Goal: Information Seeking & Learning: Find specific page/section

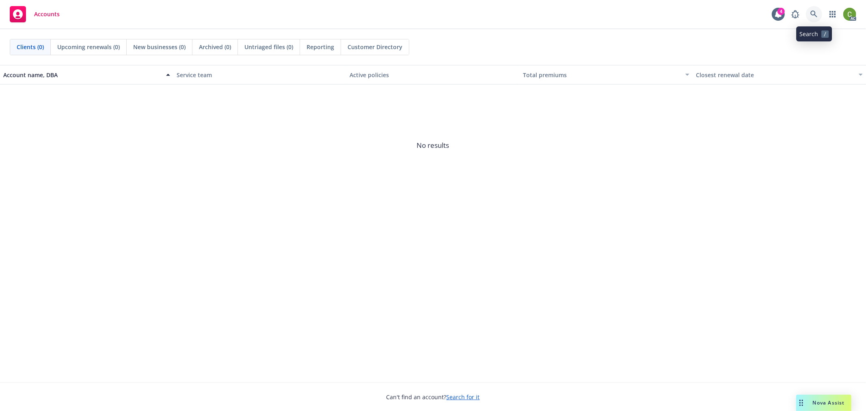
click at [816, 17] on icon at bounding box center [814, 14] width 7 height 7
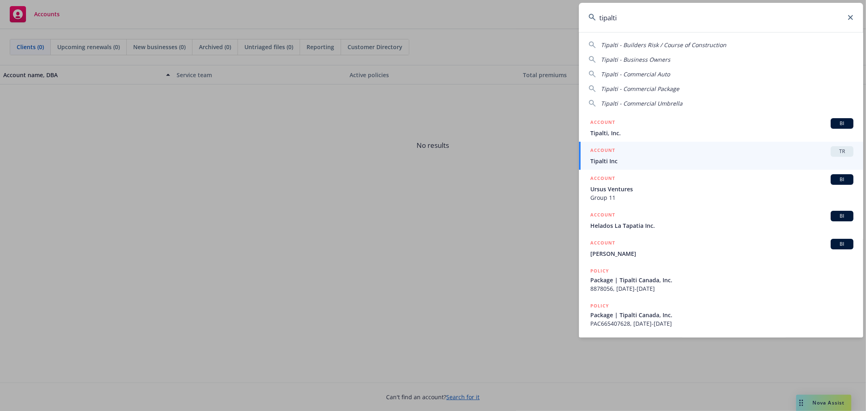
type input "tipalti"
click at [610, 133] on span "Tipalti, Inc." at bounding box center [722, 133] width 263 height 9
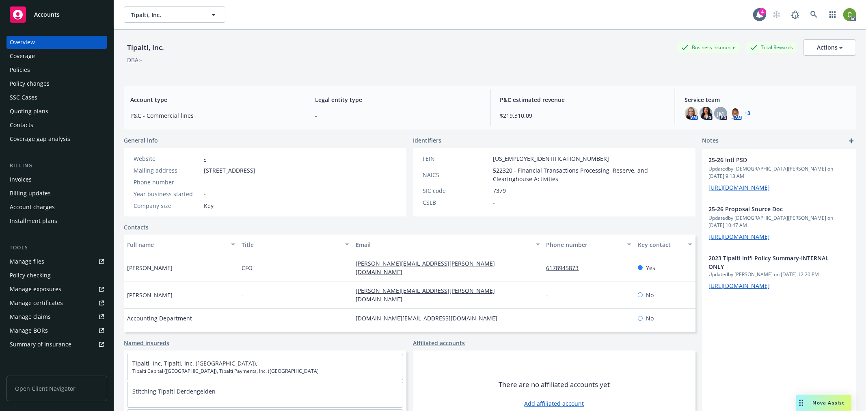
click at [39, 83] on div "Policy changes" at bounding box center [30, 83] width 40 height 13
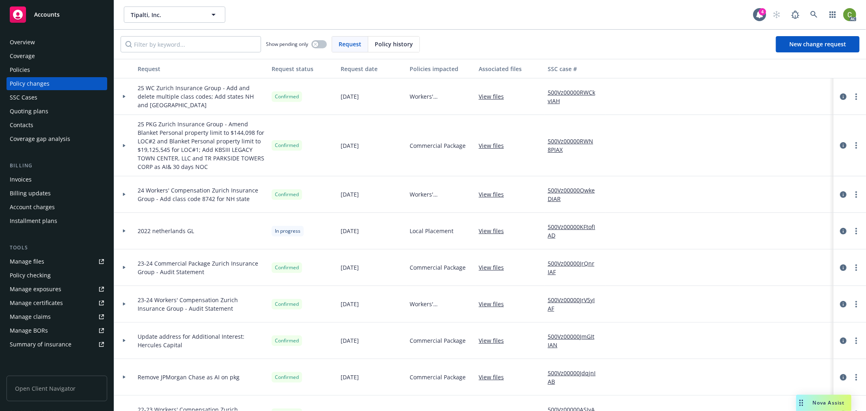
click at [50, 217] on div "Installment plans" at bounding box center [34, 220] width 48 height 13
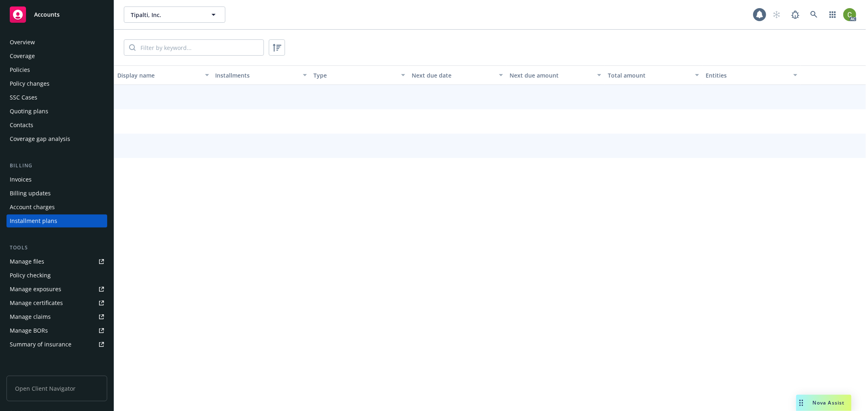
scroll to position [2, 0]
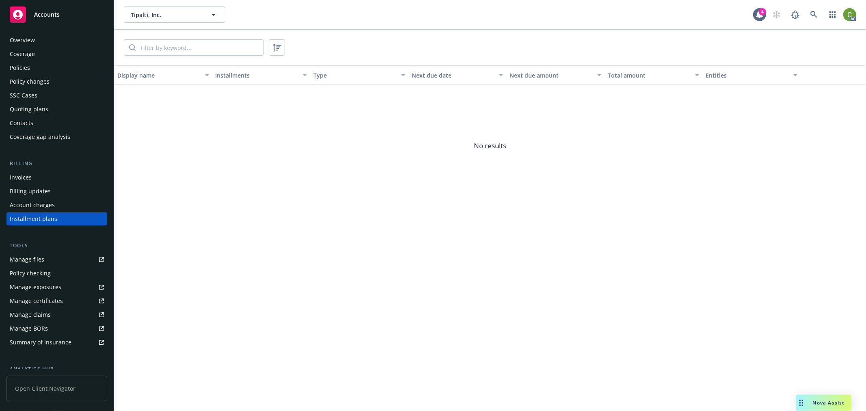
click at [29, 175] on div "Invoices" at bounding box center [21, 177] width 22 height 13
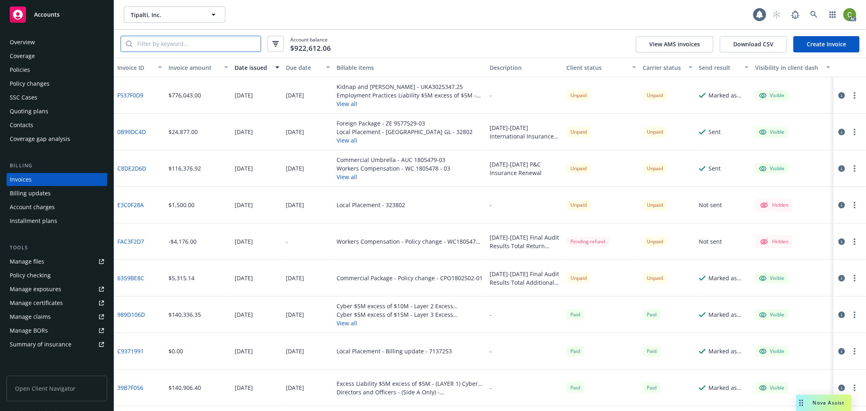
click at [169, 42] on input "search" at bounding box center [196, 43] width 128 height 15
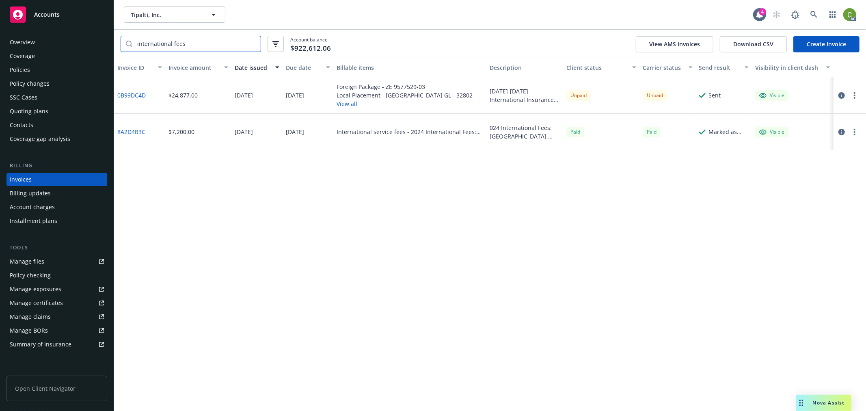
type input "international fees"
click at [133, 132] on link "8A2D4B3C" at bounding box center [131, 132] width 28 height 9
click at [132, 93] on link "0B99DC4D" at bounding box center [131, 95] width 28 height 9
click at [814, 17] on icon at bounding box center [814, 14] width 7 height 7
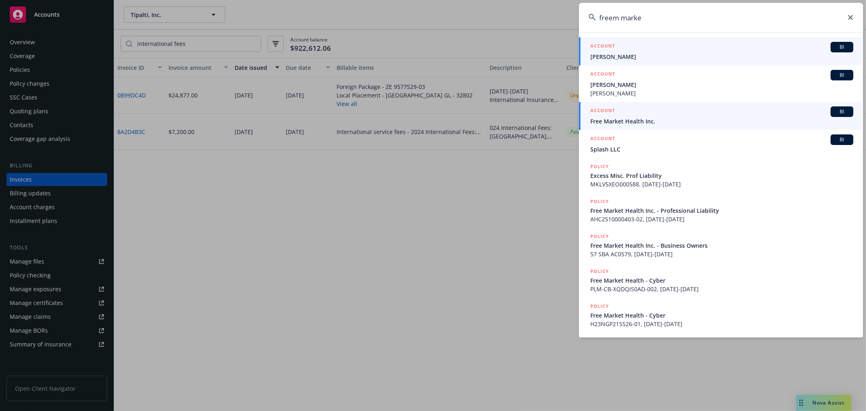
type input "freem marke"
click at [648, 117] on span "Free Market Health Inc." at bounding box center [722, 121] width 263 height 9
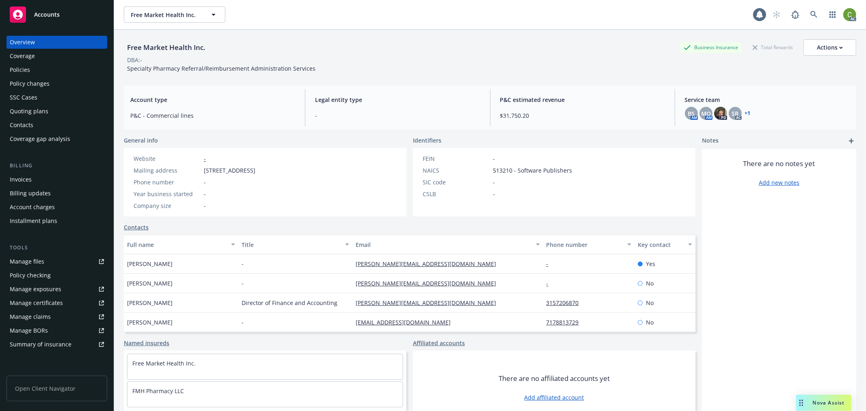
click at [65, 179] on div "Invoices" at bounding box center [57, 179] width 94 height 13
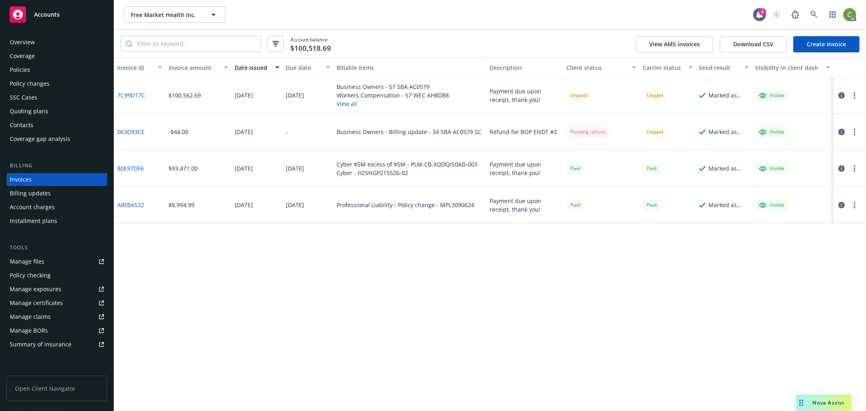
click at [132, 169] on link "80E97DF6" at bounding box center [130, 168] width 26 height 9
click at [814, 13] on icon at bounding box center [814, 14] width 7 height 7
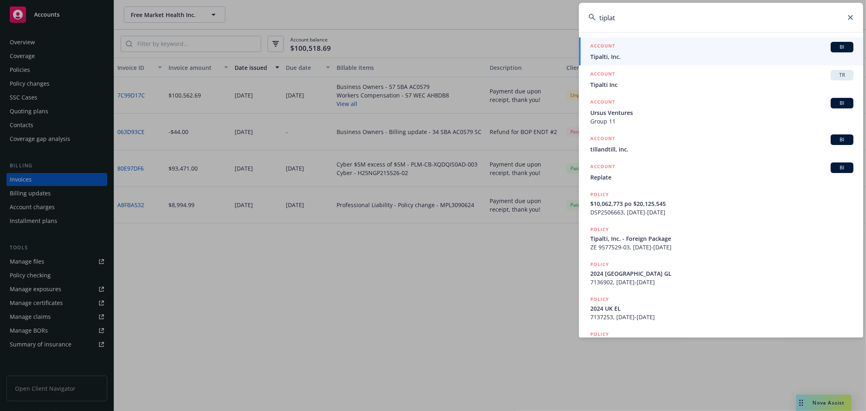
type input "tiplat"
click at [662, 49] on div "ACCOUNT BI" at bounding box center [722, 47] width 263 height 11
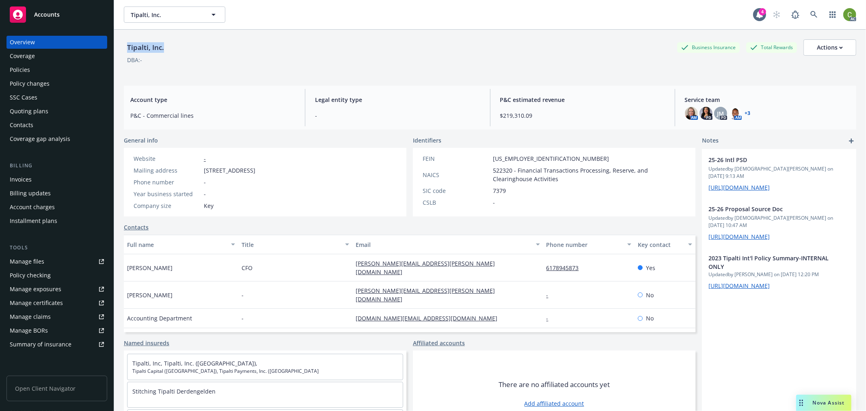
drag, startPoint x: 172, startPoint y: 50, endPoint x: 126, endPoint y: 50, distance: 45.9
click at [126, 50] on div "Tipalti, Inc. Business Insurance Total Rewards Actions" at bounding box center [490, 47] width 733 height 16
copy div "Tipalti, Inc."
click at [807, 18] on link at bounding box center [814, 14] width 16 height 16
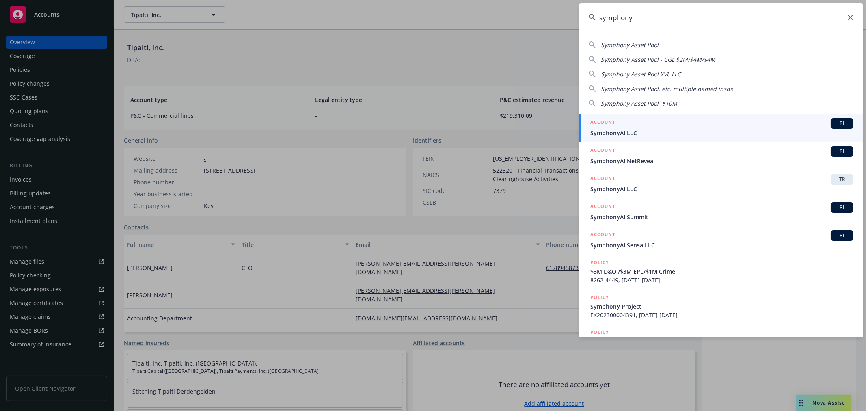
type input "symphony"
click at [639, 127] on div "ACCOUNT BI" at bounding box center [722, 123] width 263 height 11
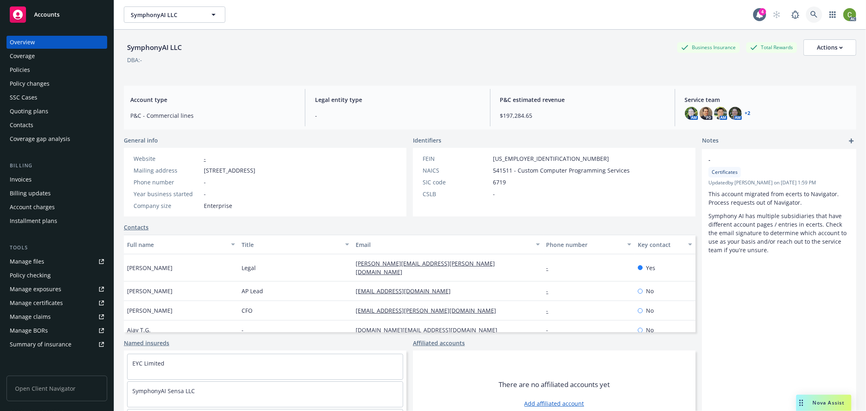
click at [811, 16] on icon at bounding box center [814, 14] width 7 height 7
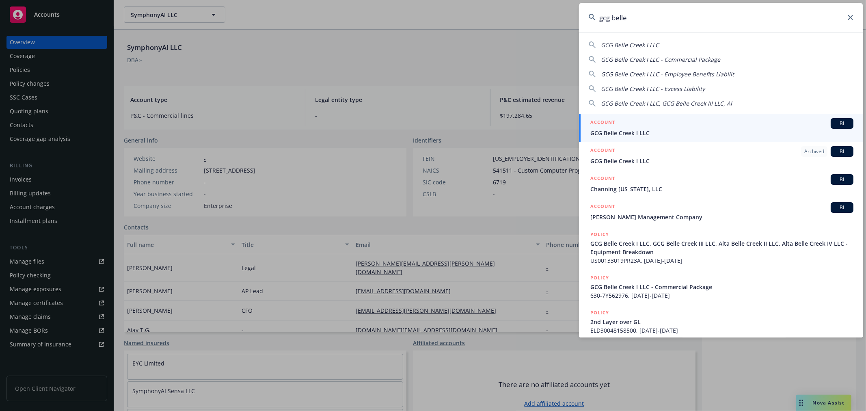
type input "gcg belle"
click at [628, 129] on span "GCG Belle Creek I LLC" at bounding box center [722, 133] width 263 height 9
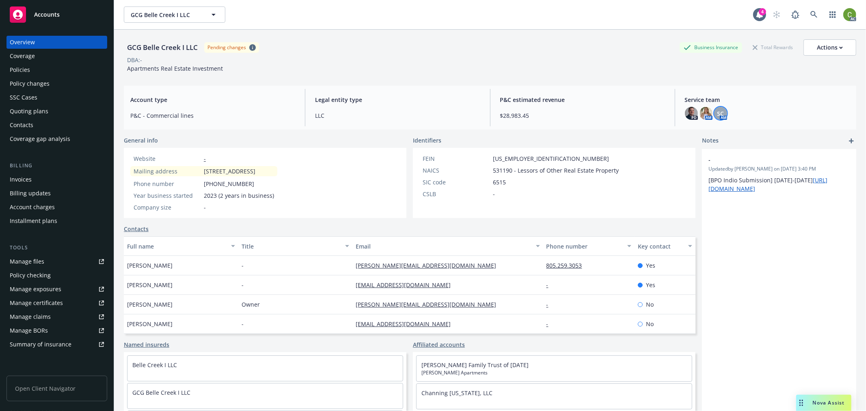
click at [717, 112] on span "SC" at bounding box center [720, 113] width 7 height 9
click at [702, 115] on img at bounding box center [706, 113] width 13 height 13
click at [688, 114] on img at bounding box center [691, 113] width 13 height 13
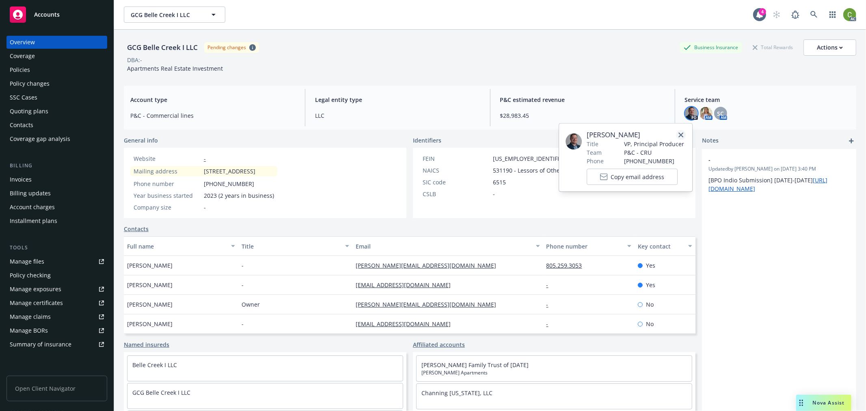
click at [680, 134] on icon "close" at bounding box center [681, 134] width 5 height 5
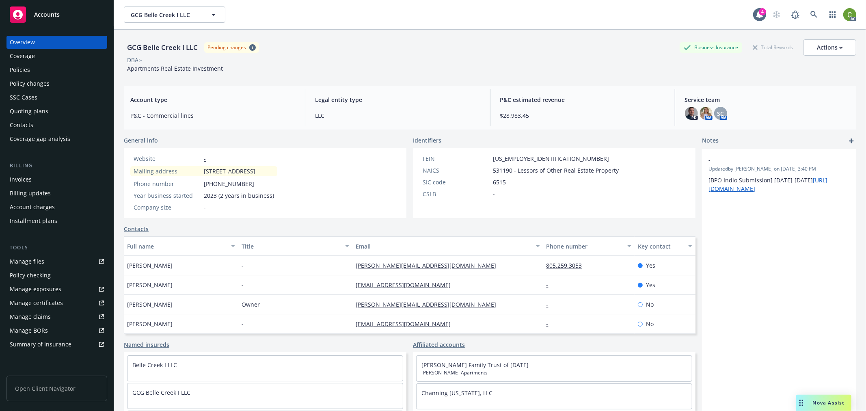
click at [57, 82] on div "Policy changes" at bounding box center [57, 83] width 94 height 13
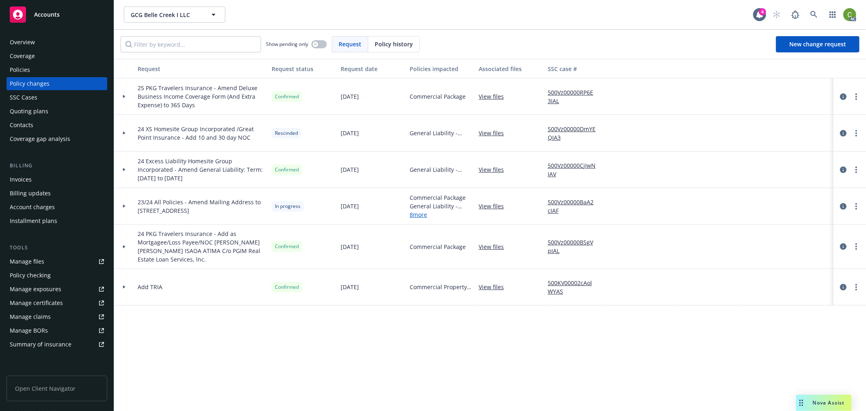
click at [399, 38] on div "Policy history" at bounding box center [393, 44] width 51 height 15
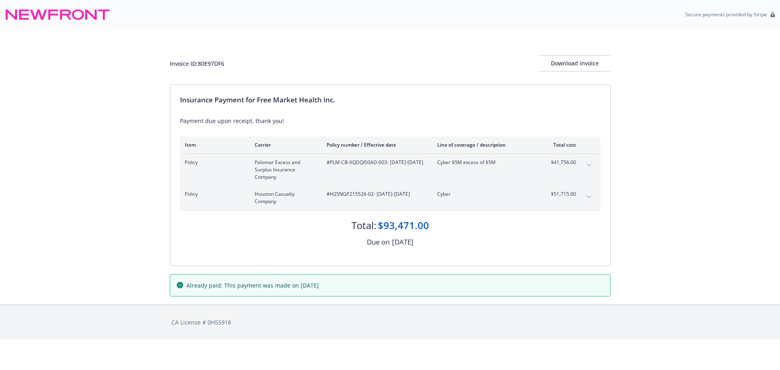
click at [591, 197] on icon "expand content" at bounding box center [589, 196] width 5 height 3
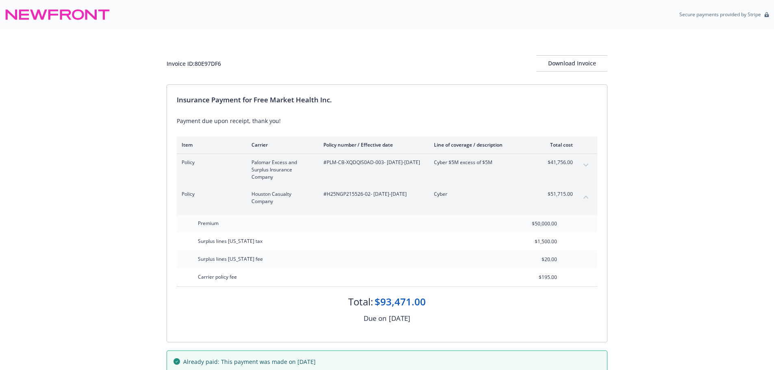
click at [586, 164] on icon "expand content" at bounding box center [585, 165] width 5 height 3
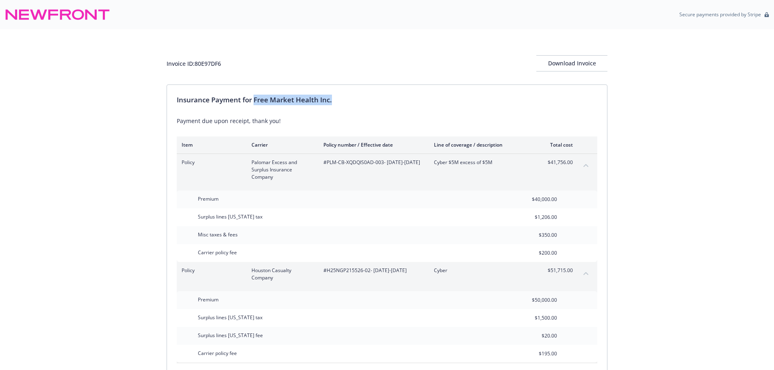
drag, startPoint x: 255, startPoint y: 100, endPoint x: 390, endPoint y: 94, distance: 135.0
click at [390, 94] on div "Insurance Payment for Free Market Health Inc. Payment due upon receipt, thank y…" at bounding box center [387, 252] width 440 height 334
copy div "Free Market Health Inc."
click at [212, 63] on div "Invoice ID: 80E97DF6" at bounding box center [194, 63] width 54 height 9
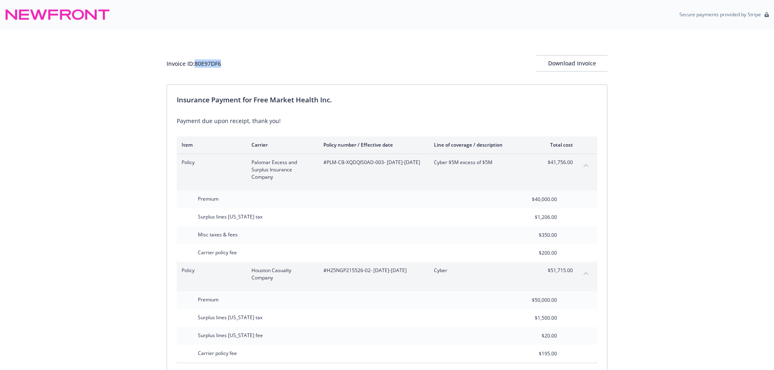
copy div "80E97DF6"
drag, startPoint x: 327, startPoint y: 273, endPoint x: 369, endPoint y: 272, distance: 42.2
click at [369, 272] on span "#H25NGP215526-02 - 06/01/2025-06/01/2026" at bounding box center [371, 270] width 97 height 7
copy span "H25NGP215526-02"
drag, startPoint x: 327, startPoint y: 165, endPoint x: 383, endPoint y: 165, distance: 55.7
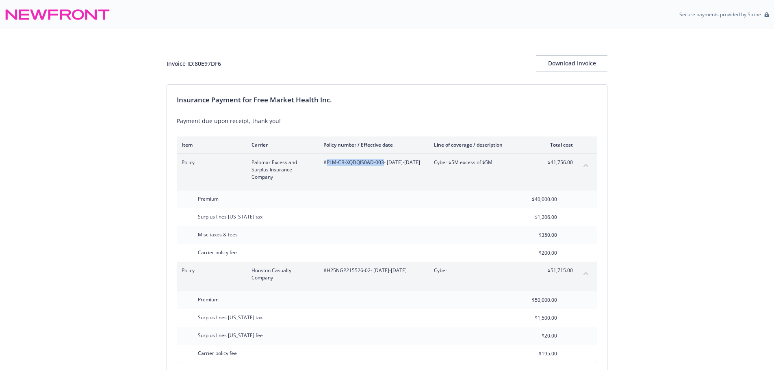
click at [383, 165] on span "#PLM-CB-XQDQIS0AD-003 - 06/01/2025-06/01/2026" at bounding box center [371, 162] width 97 height 7
copy span "PLM-CB-XQDQIS0AD-003"
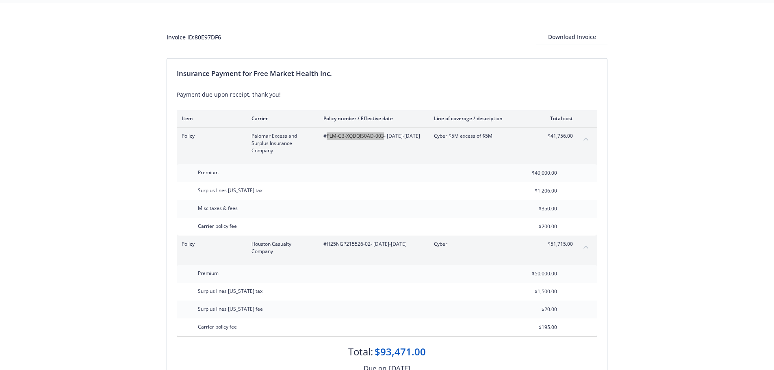
scroll to position [41, 0]
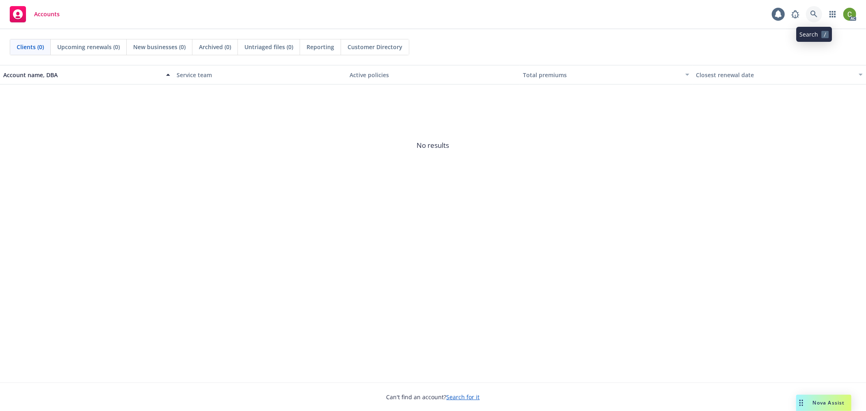
click at [817, 15] on icon at bounding box center [814, 14] width 7 height 7
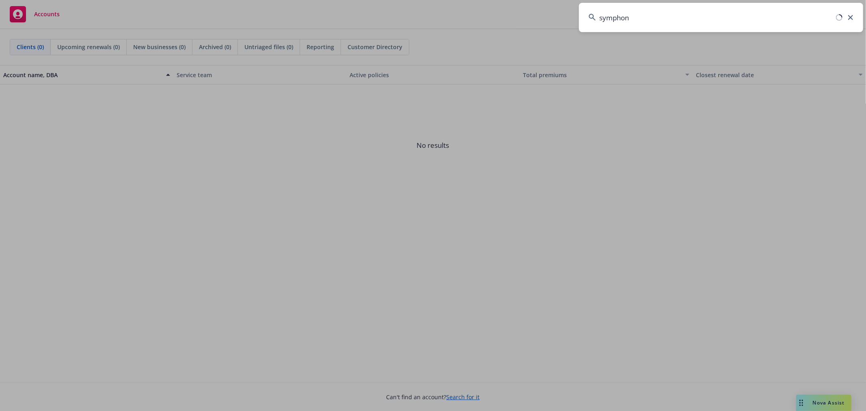
type input "symphony"
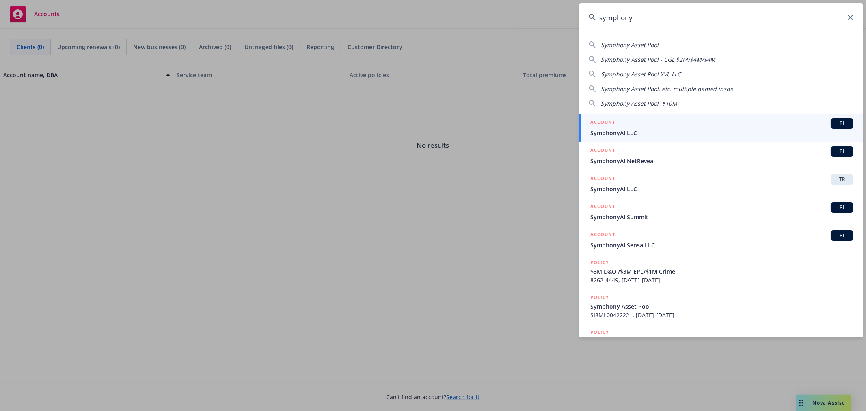
click at [635, 127] on div "ACCOUNT BI" at bounding box center [722, 123] width 263 height 11
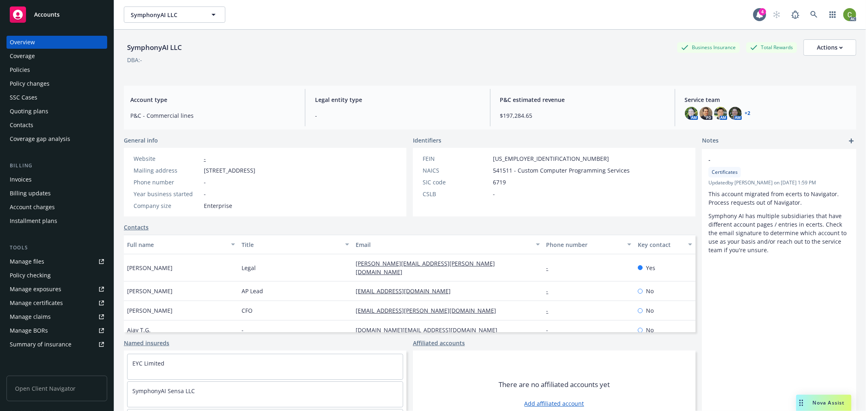
click at [51, 86] on div "Policy changes" at bounding box center [57, 83] width 94 height 13
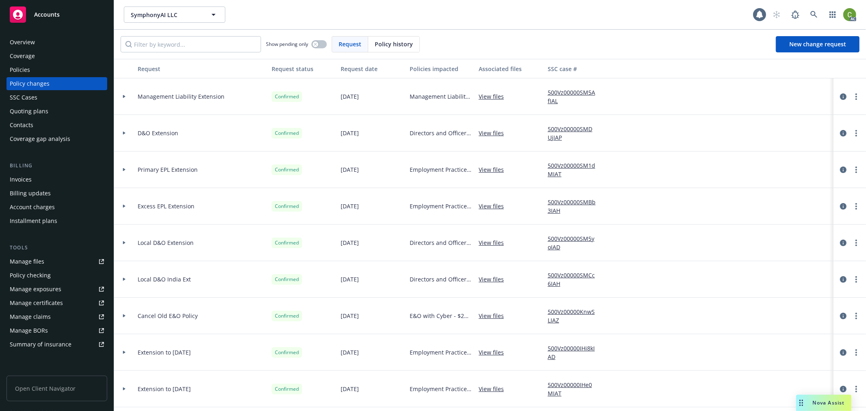
click at [384, 47] on span "Policy history" at bounding box center [394, 44] width 38 height 9
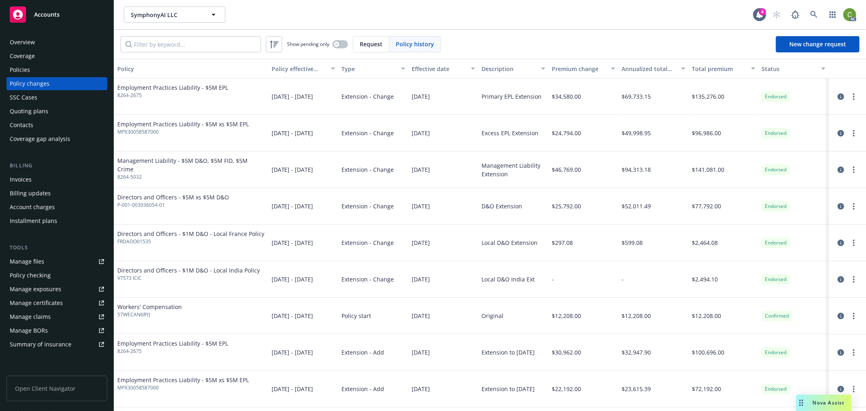
click at [49, 69] on div "Policies" at bounding box center [57, 69] width 94 height 13
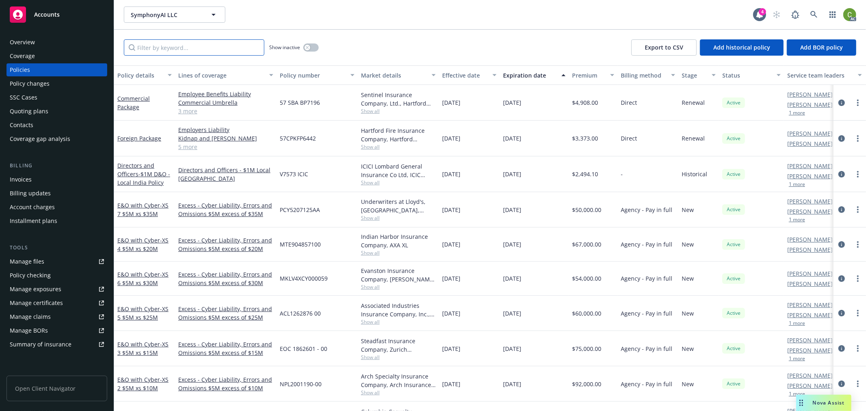
click at [224, 45] on input "Filter by keyword..." at bounding box center [194, 47] width 141 height 16
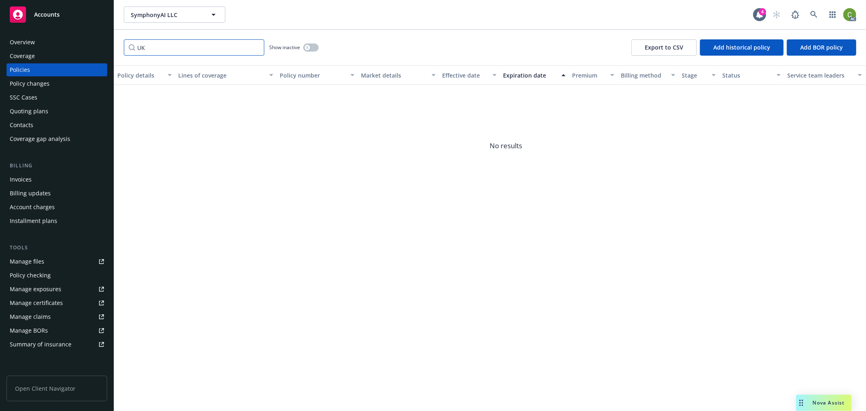
type input "UK"
click at [311, 47] on button "button" at bounding box center [310, 47] width 15 height 8
drag, startPoint x: 257, startPoint y: 49, endPoint x: 253, endPoint y: 62, distance: 13.0
click at [257, 49] on input "UK" at bounding box center [194, 47] width 141 height 16
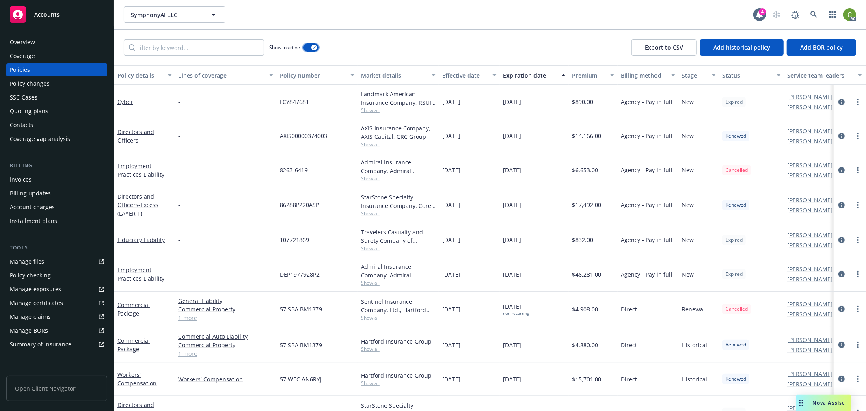
click at [311, 48] on button "button" at bounding box center [310, 47] width 15 height 8
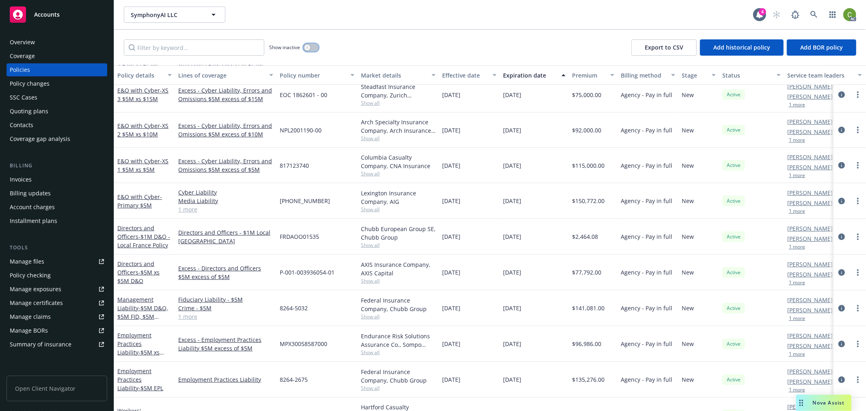
scroll to position [264, 0]
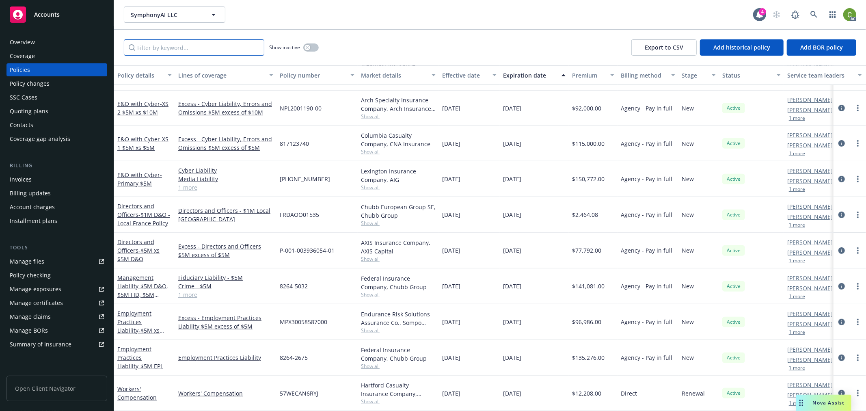
click at [243, 48] on input "Filter by keyword..." at bounding box center [194, 47] width 141 height 16
type input "towerg"
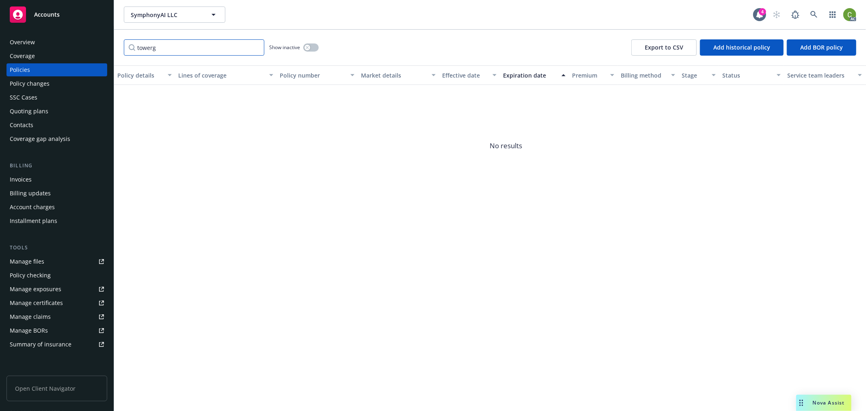
click at [256, 46] on input "towerg" at bounding box center [194, 47] width 141 height 16
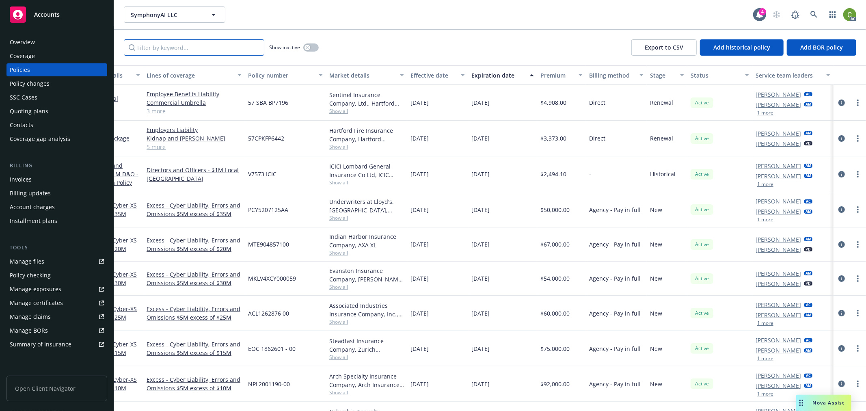
scroll to position [0, 0]
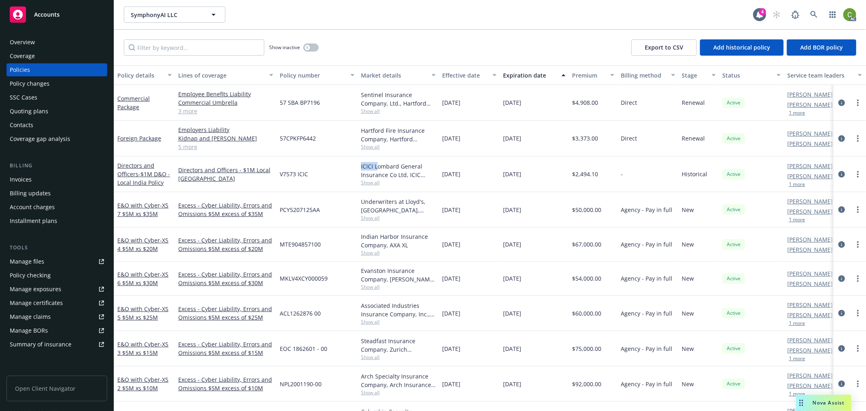
drag, startPoint x: 359, startPoint y: 169, endPoint x: 379, endPoint y: 169, distance: 19.5
click at [379, 169] on div "ICICI Lombard General Insurance Co Ltd, ICIC Lombard Show all" at bounding box center [398, 174] width 81 height 36
click at [232, 45] on input "Filter by keyword..." at bounding box center [194, 47] width 141 height 16
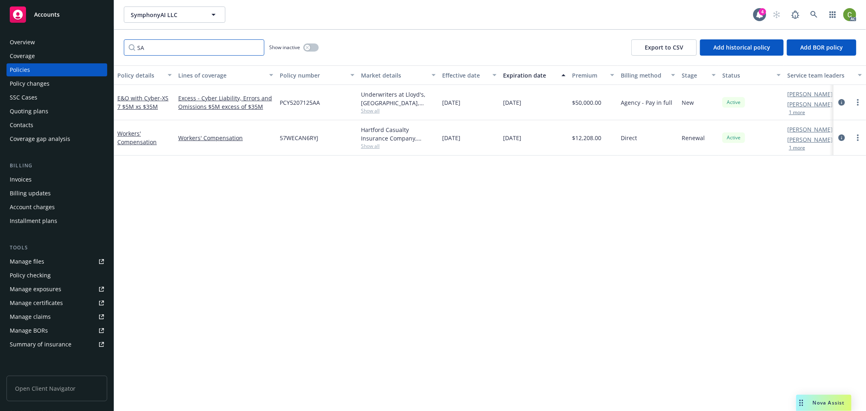
type input "S"
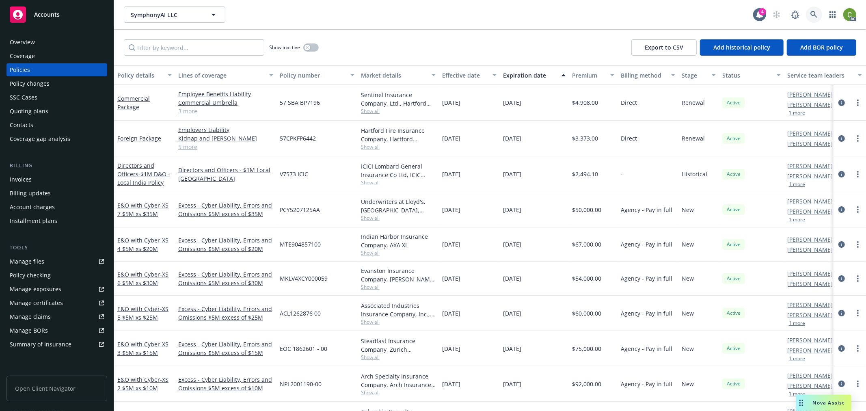
click at [813, 13] on icon at bounding box center [814, 14] width 7 height 7
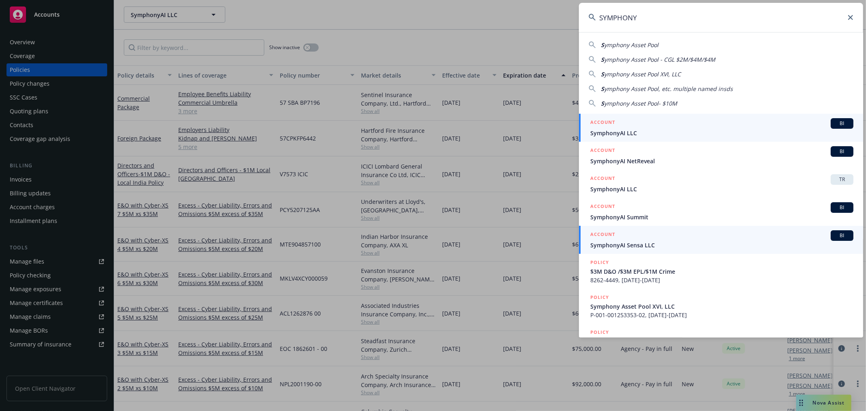
type input "SYMPHONY"
click at [615, 157] on span "SymphonyAI NetReveal" at bounding box center [722, 161] width 263 height 9
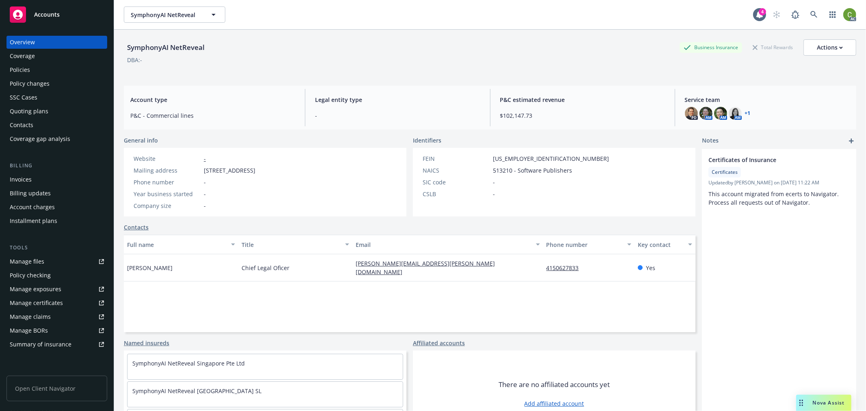
click at [30, 69] on div "Policies" at bounding box center [57, 69] width 94 height 13
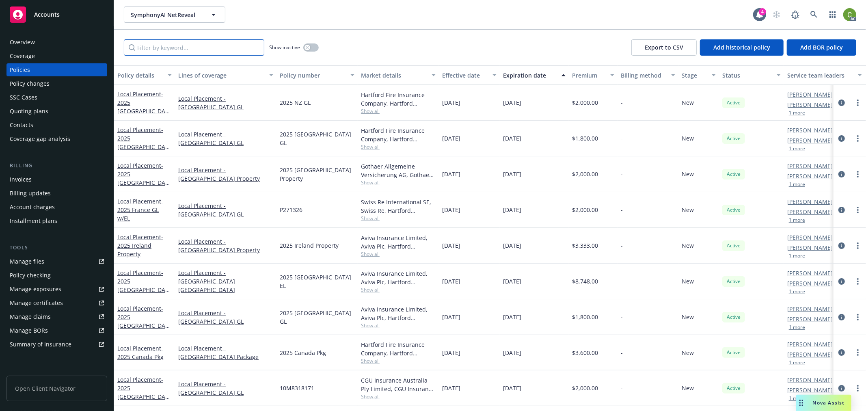
click at [188, 45] on input "Filter by keyword..." at bounding box center [194, 47] width 141 height 16
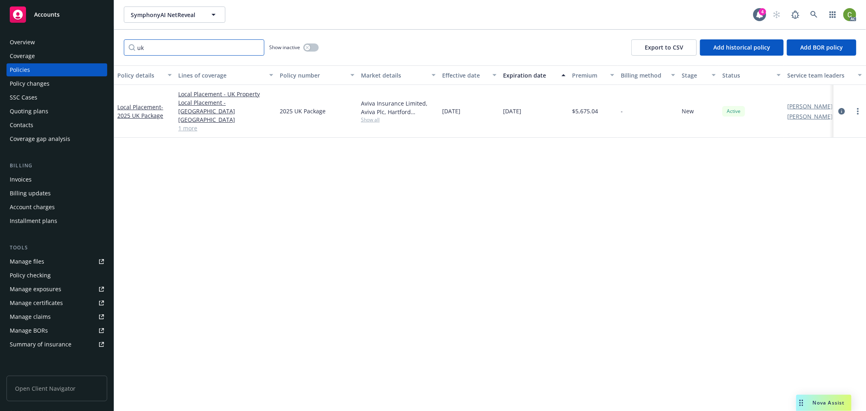
type input "uk"
click at [842, 108] on icon "circleInformation" at bounding box center [842, 111] width 6 height 6
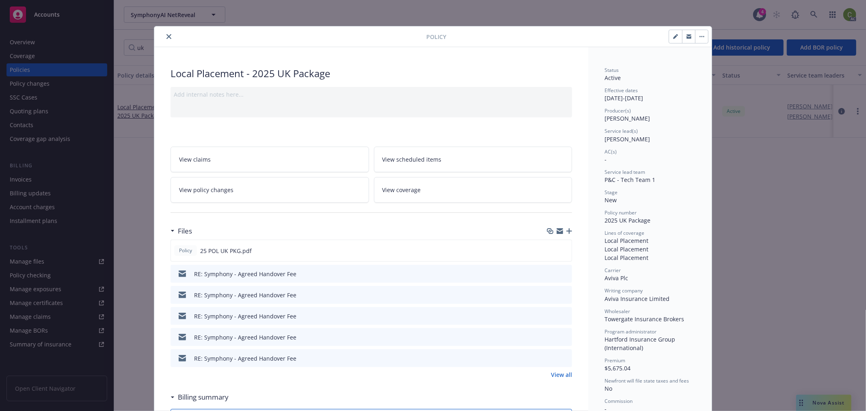
drag, startPoint x: 165, startPoint y: 33, endPoint x: 126, endPoint y: 117, distance: 92.1
click at [165, 33] on button "close" at bounding box center [169, 37] width 10 height 10
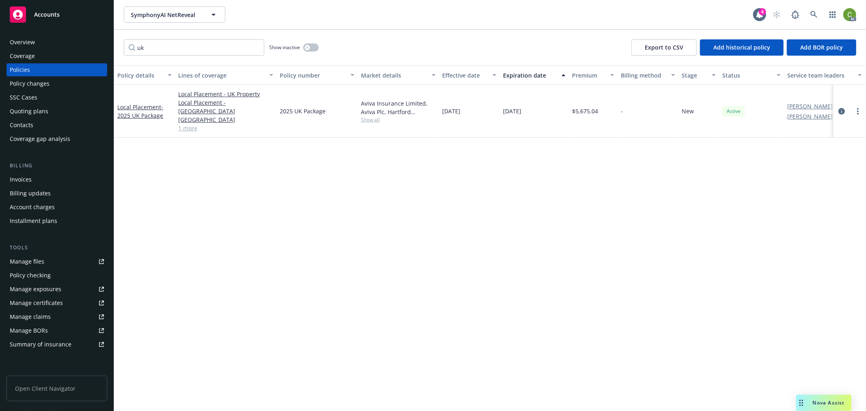
click at [42, 216] on div "Installment plans" at bounding box center [34, 220] width 48 height 13
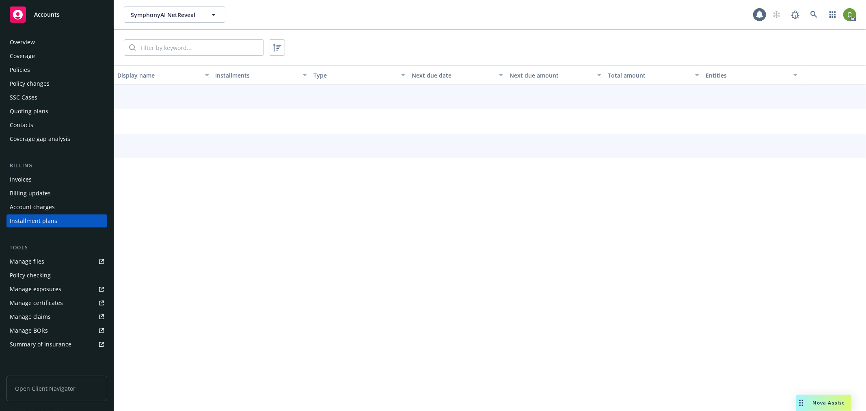
scroll to position [2, 0]
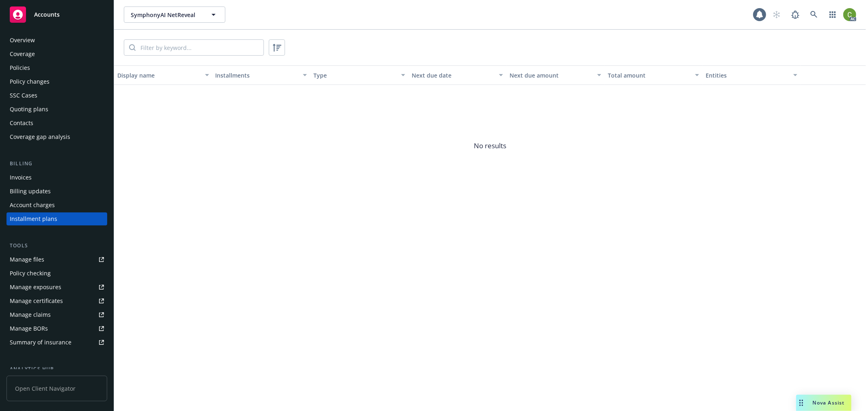
click at [38, 178] on div "Invoices" at bounding box center [57, 177] width 94 height 13
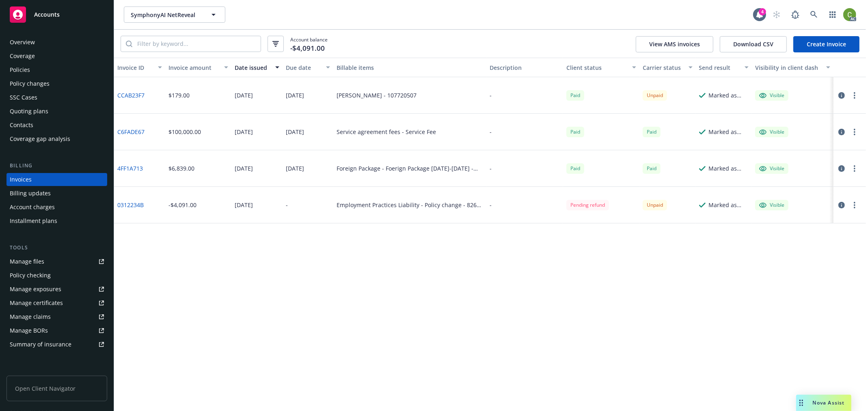
click at [51, 68] on div "Policies" at bounding box center [57, 69] width 94 height 13
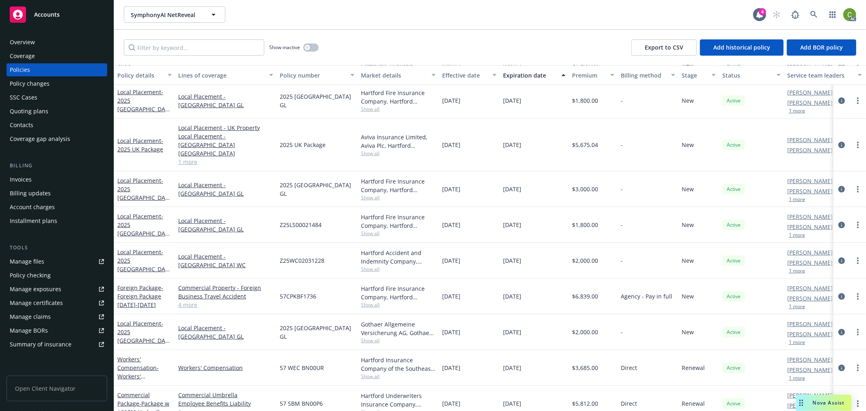
scroll to position [426, 0]
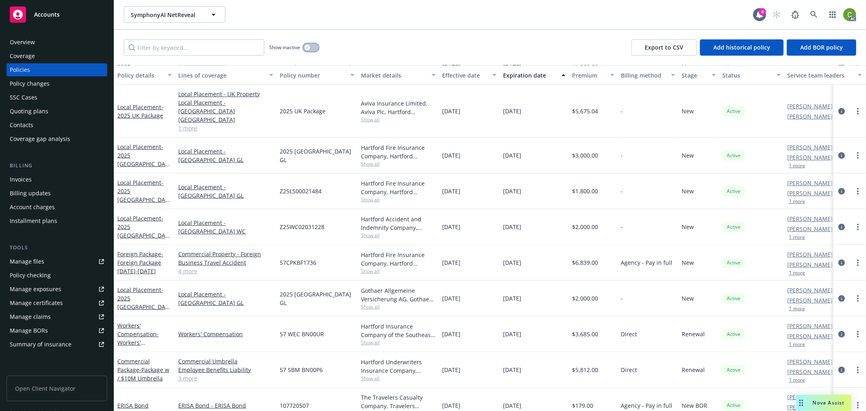
click at [314, 48] on button "button" at bounding box center [310, 47] width 15 height 8
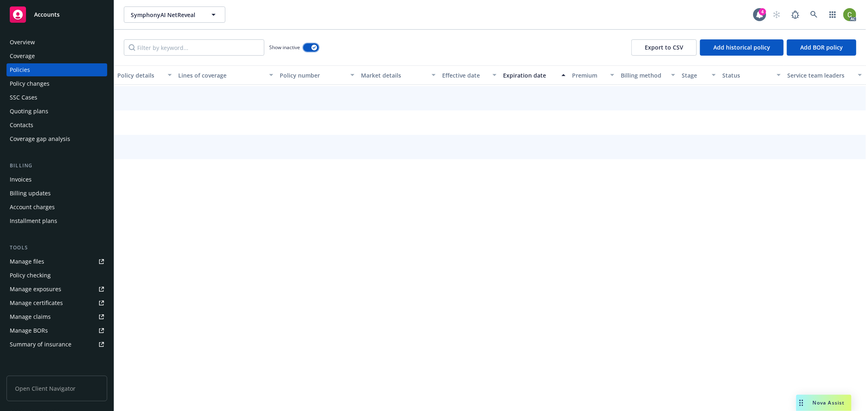
scroll to position [388, 0]
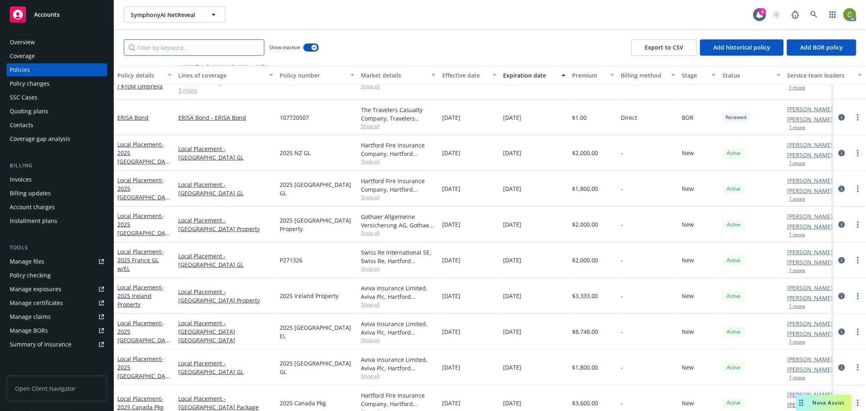
click at [245, 47] on input "Filter by keyword..." at bounding box center [194, 47] width 141 height 16
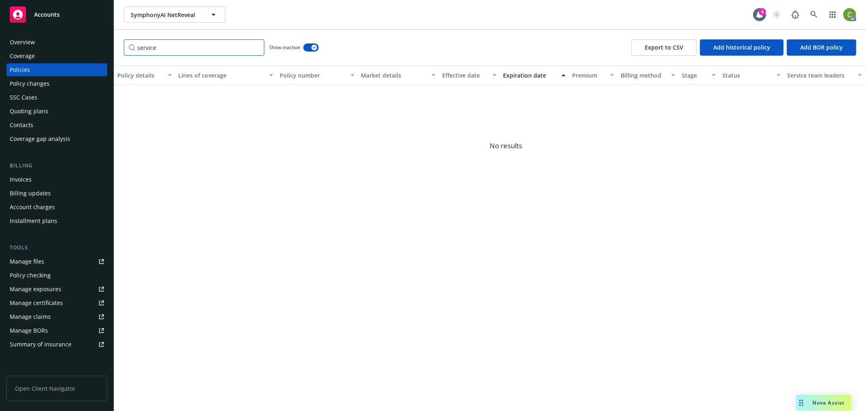
click at [256, 49] on input "service" at bounding box center [194, 47] width 141 height 16
type input "service"
click at [48, 179] on div "Invoices" at bounding box center [57, 179] width 94 height 13
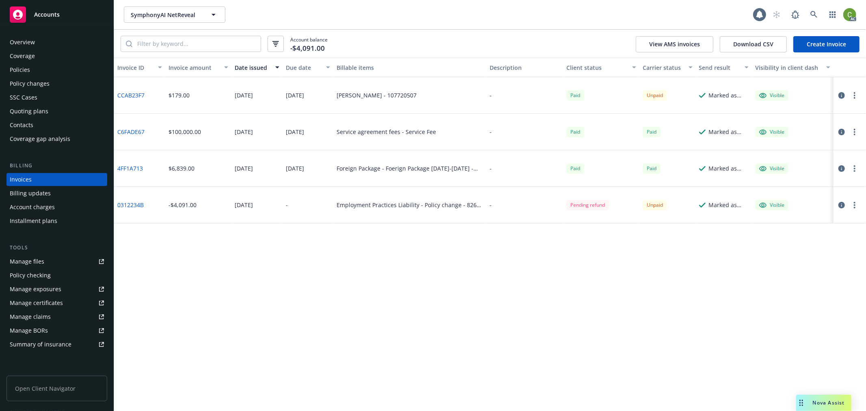
click at [123, 131] on link "C6FADE67" at bounding box center [130, 132] width 27 height 9
click at [30, 68] on div "Policies" at bounding box center [57, 69] width 94 height 13
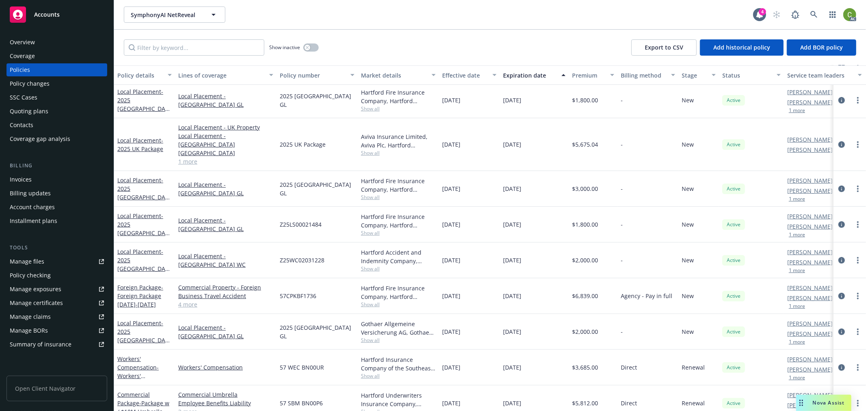
scroll to position [426, 0]
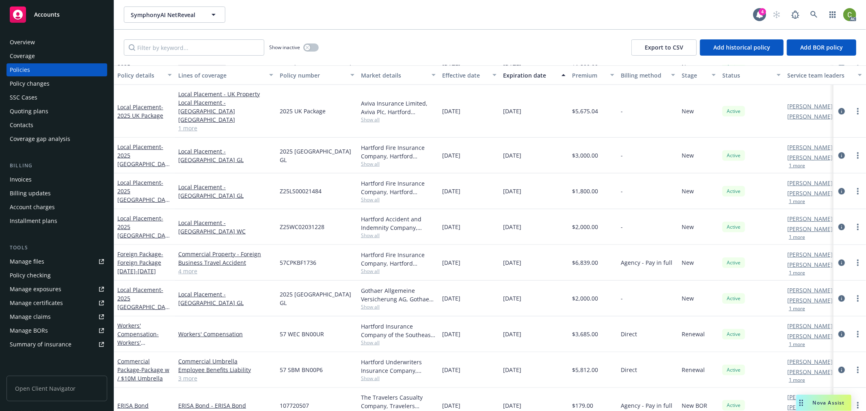
click at [363, 50] on div "Show inactive Export to CSV Add historical policy Add BOR policy" at bounding box center [490, 48] width 752 height 36
click at [839, 108] on icon "circleInformation" at bounding box center [842, 111] width 6 height 6
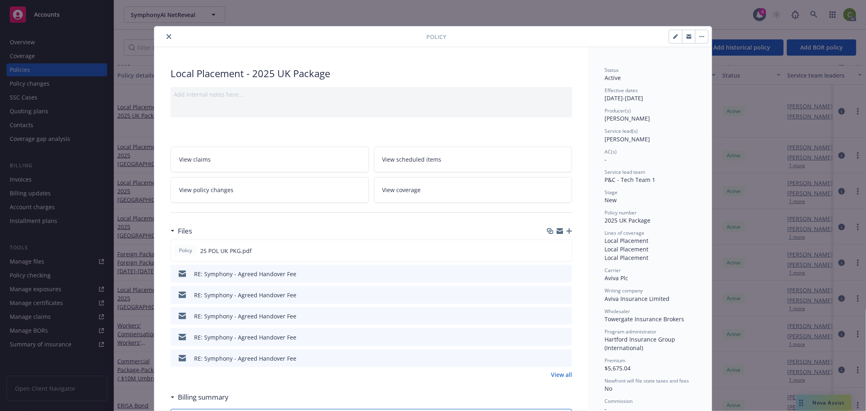
click at [167, 35] on icon "close" at bounding box center [169, 36] width 5 height 5
